Goal: Information Seeking & Learning: Understand process/instructions

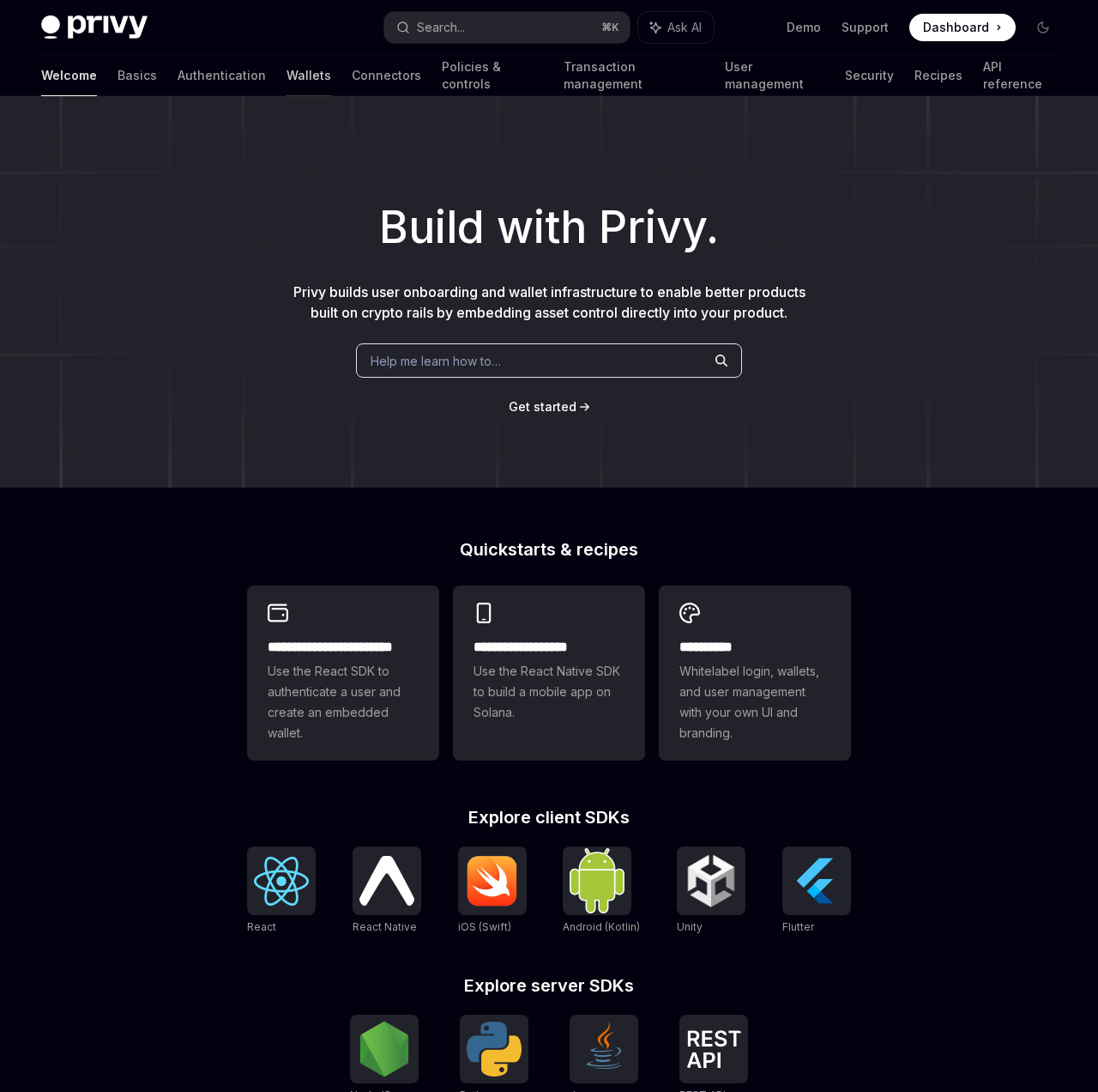
click at [287, 72] on link "Wallets" at bounding box center [309, 75] width 44 height 41
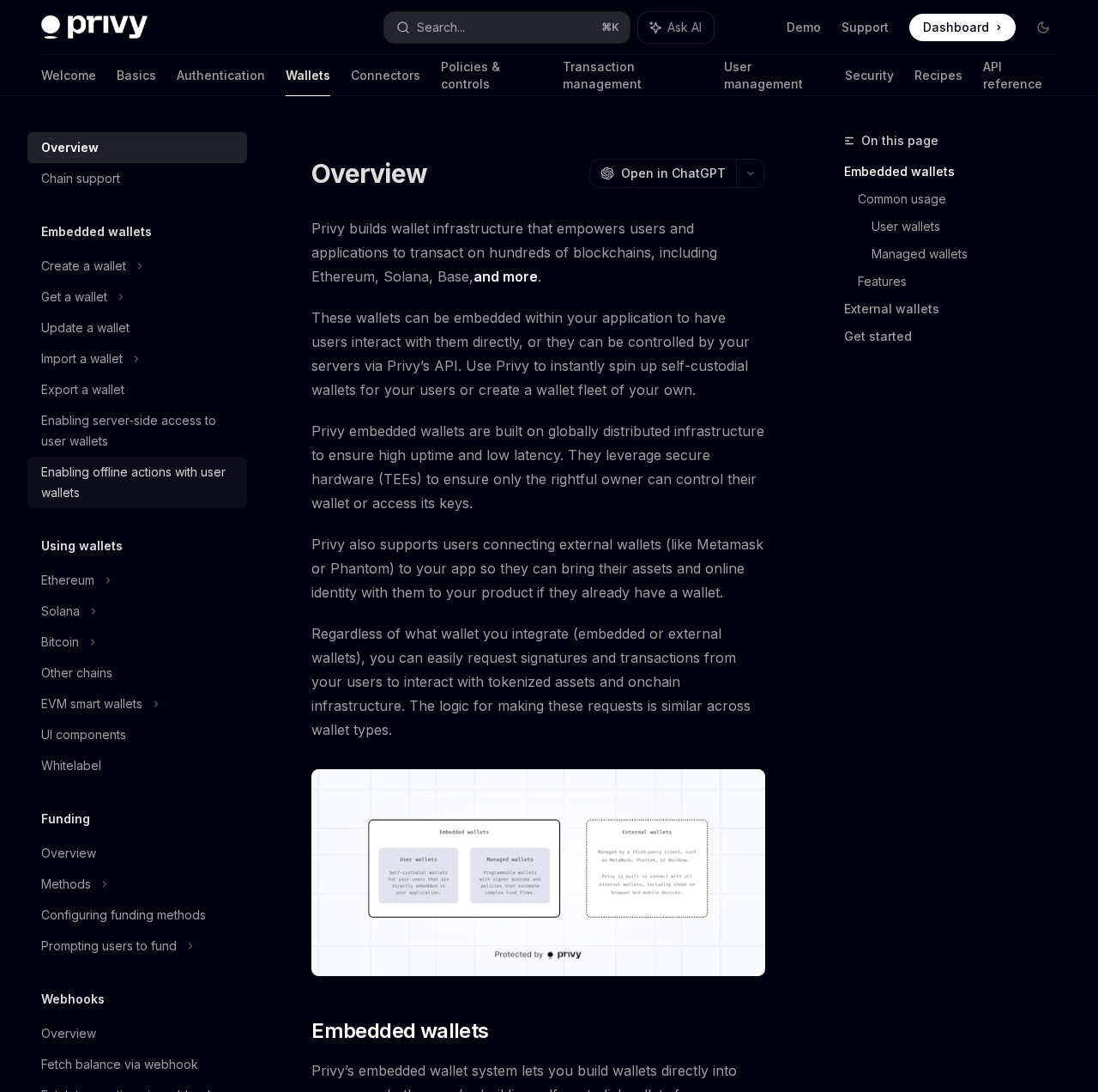
scroll to position [393, 0]
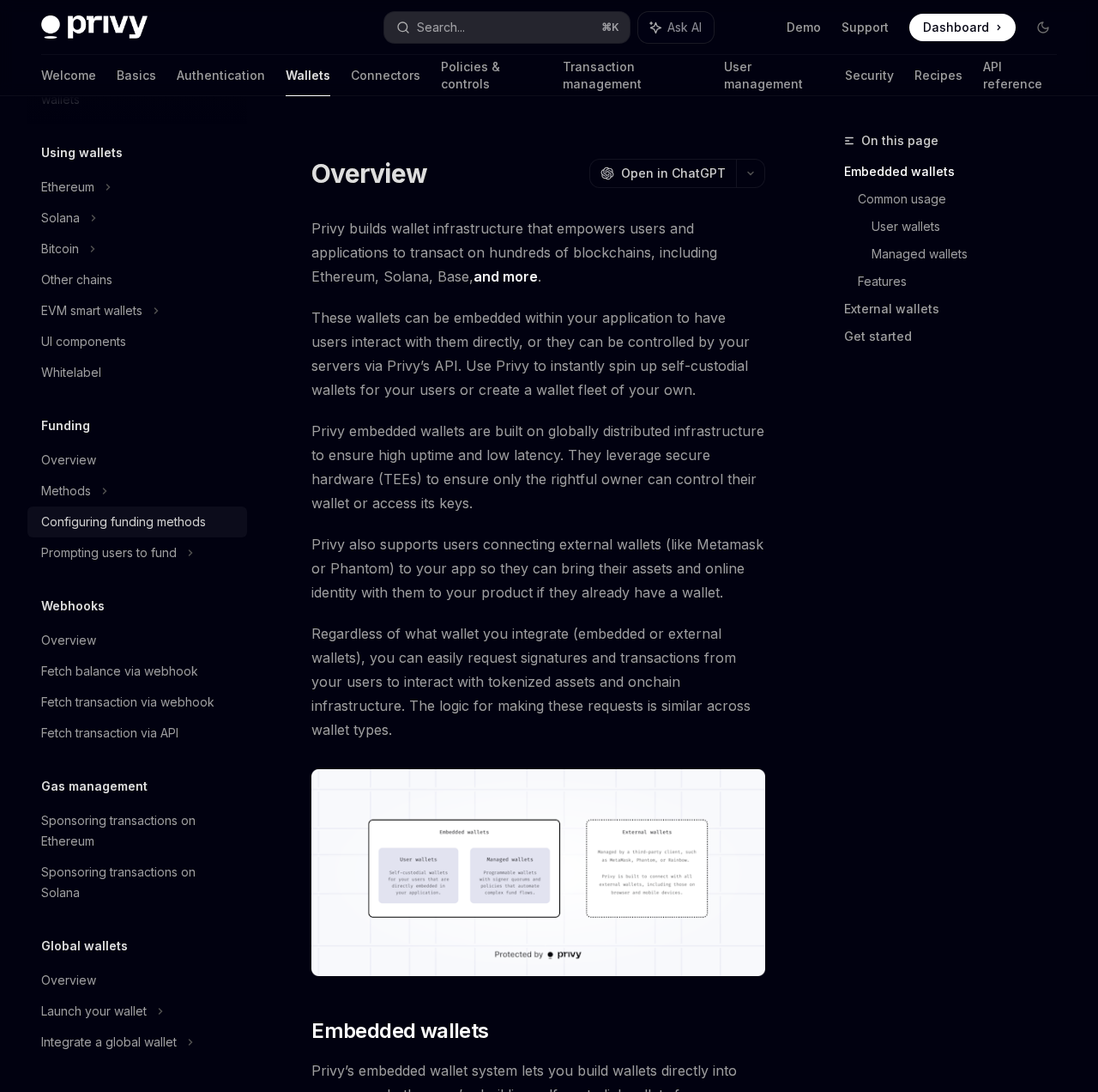
click at [194, 525] on div "Configuring funding methods" at bounding box center [123, 521] width 165 height 20
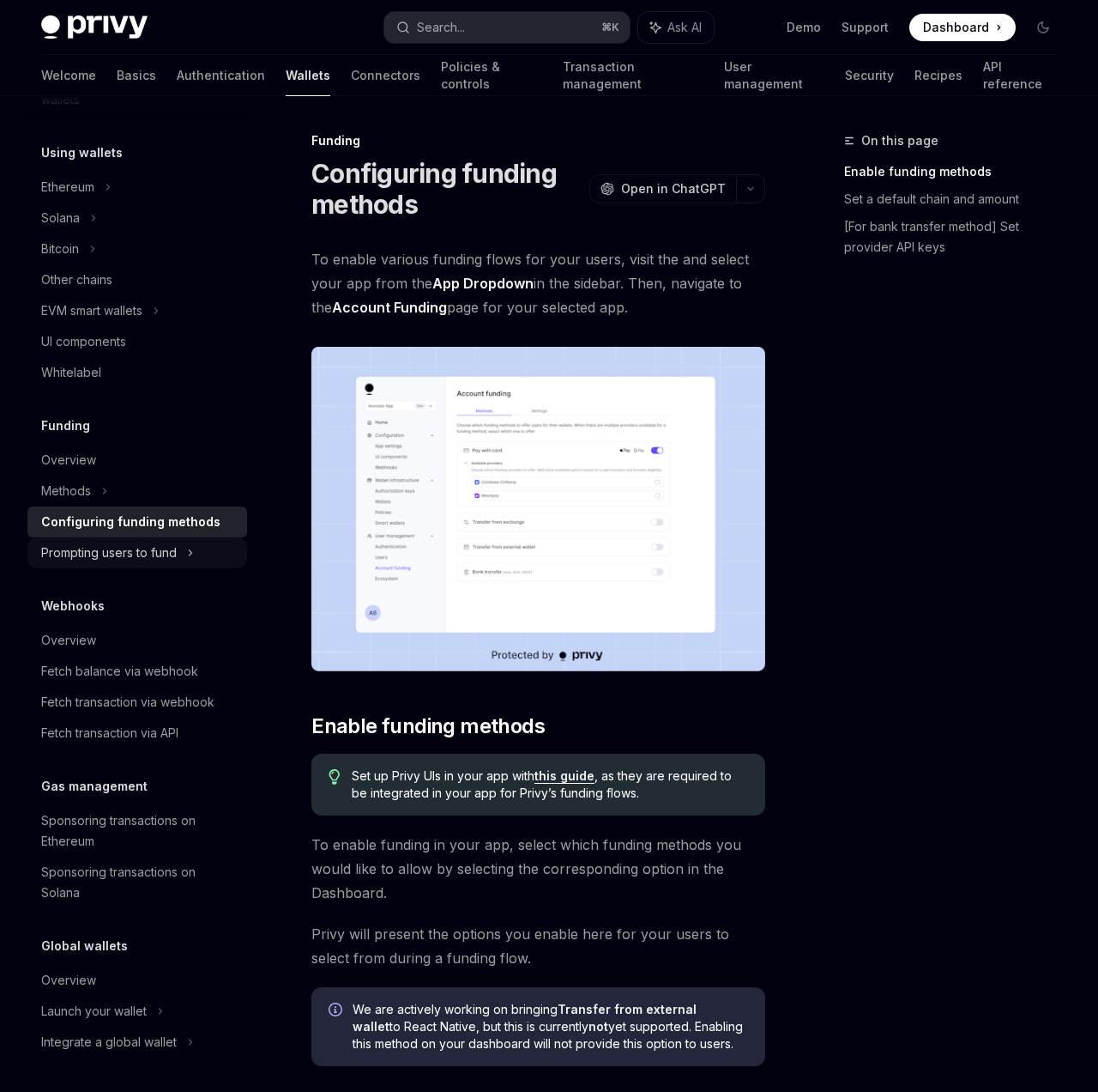
type textarea "*"
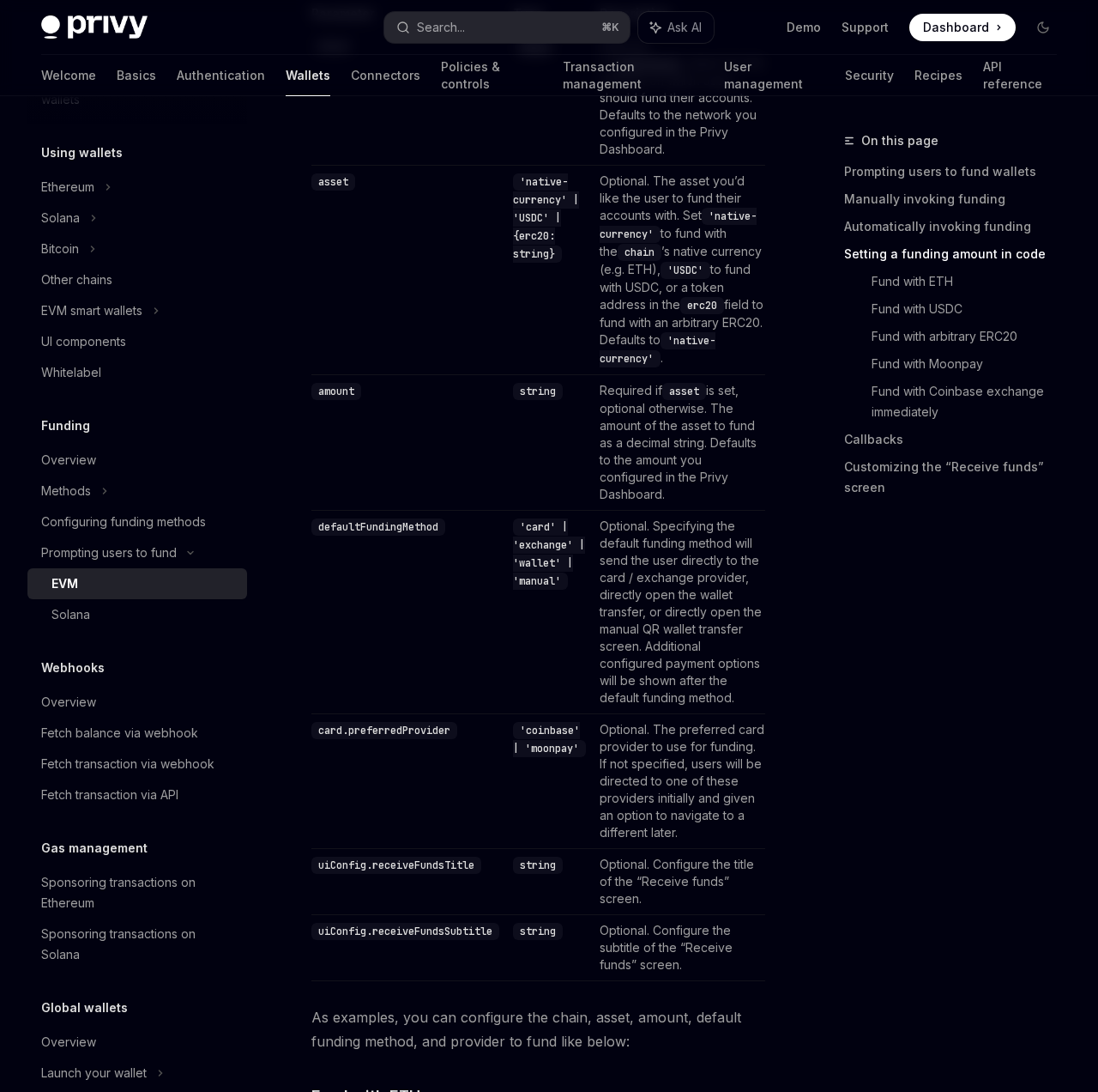
scroll to position [2028, 0]
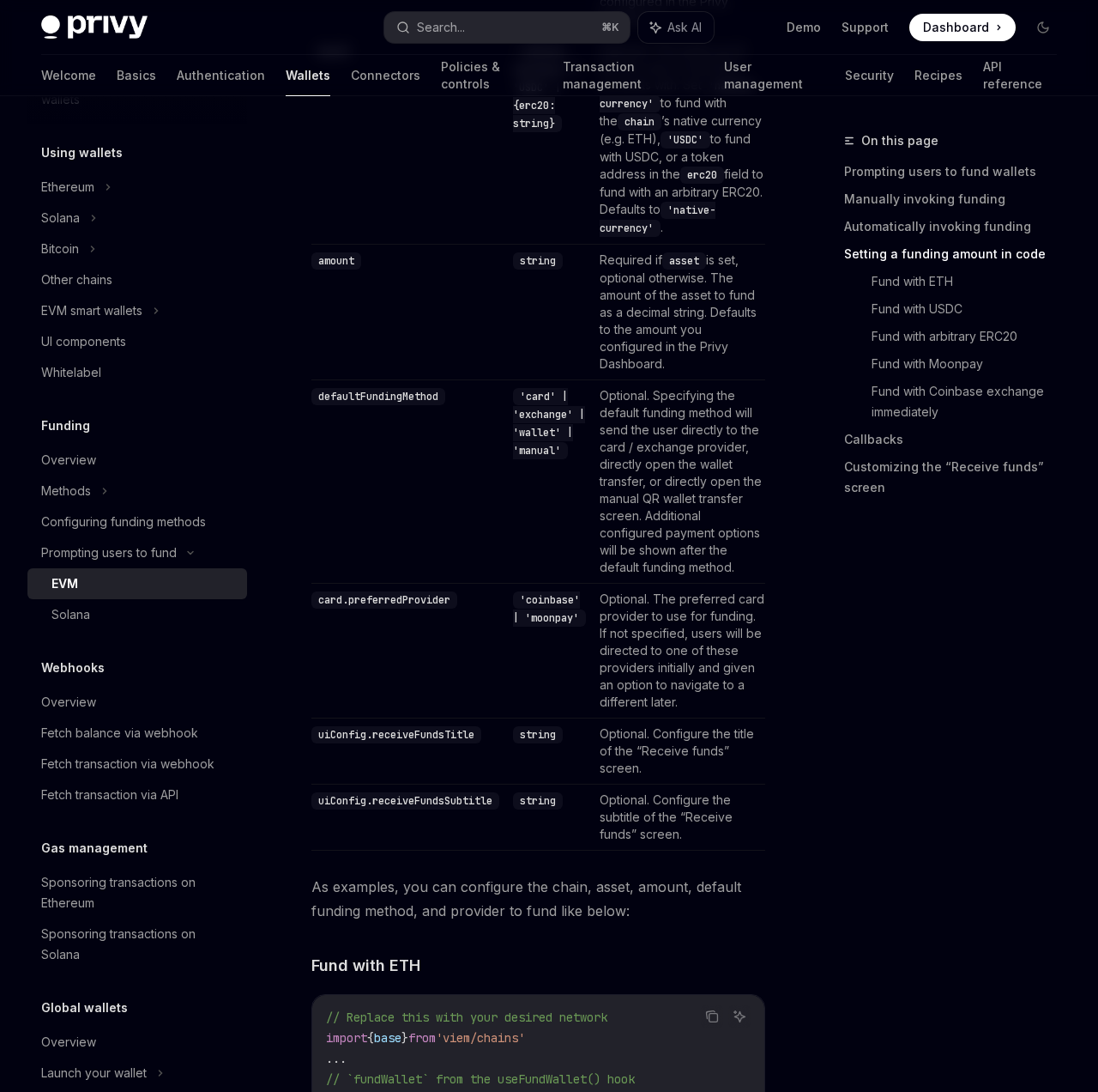
click at [549, 627] on code "'coinbase' | 'moonpay'" at bounding box center [549, 609] width 73 height 36
copy code "coinbase"
